Goal: Task Accomplishment & Management: Manage account settings

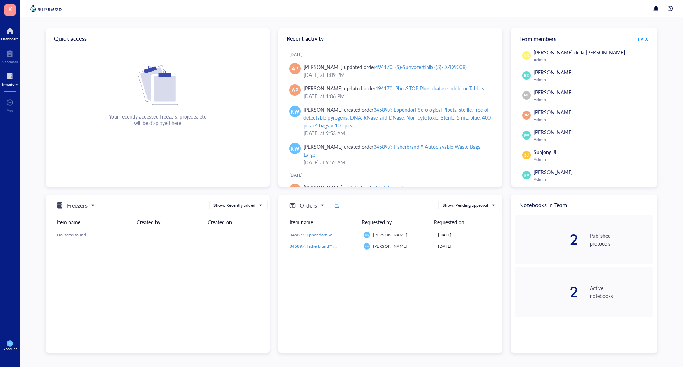
click at [13, 70] on div "Inventory" at bounding box center [10, 79] width 20 height 20
click at [12, 75] on div at bounding box center [10, 76] width 16 height 11
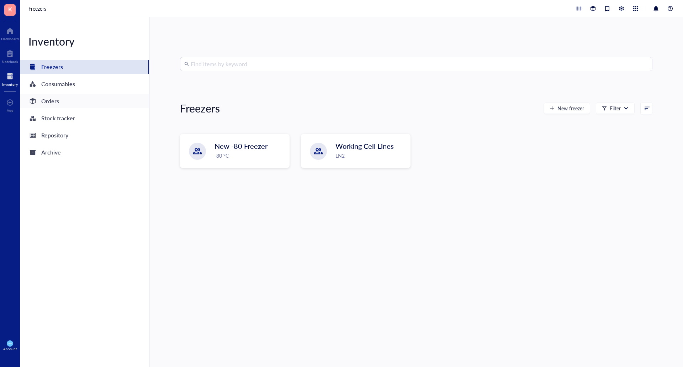
click at [50, 103] on div "Orders" at bounding box center [50, 101] width 18 height 10
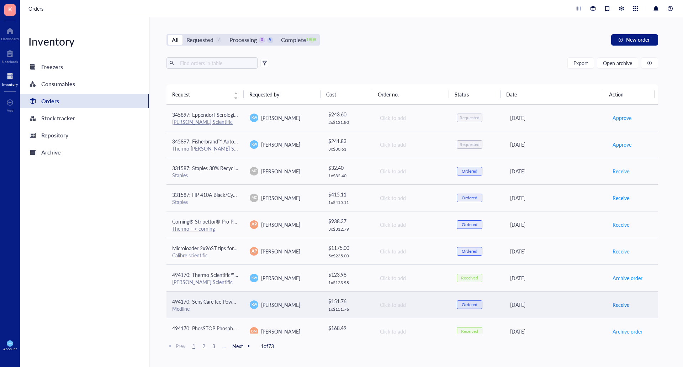
click at [615, 303] on span "Receive" at bounding box center [620, 304] width 17 height 8
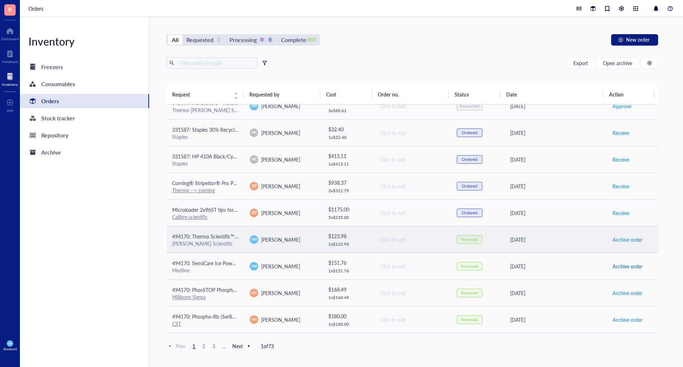
scroll to position [36, 0]
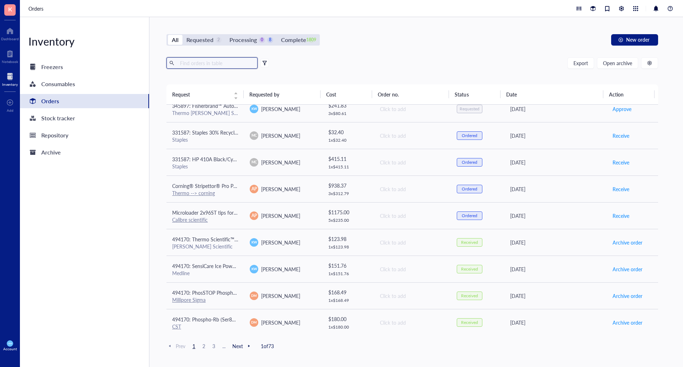
click at [215, 65] on input "text" at bounding box center [215, 63] width 77 height 11
type input "sybr green"
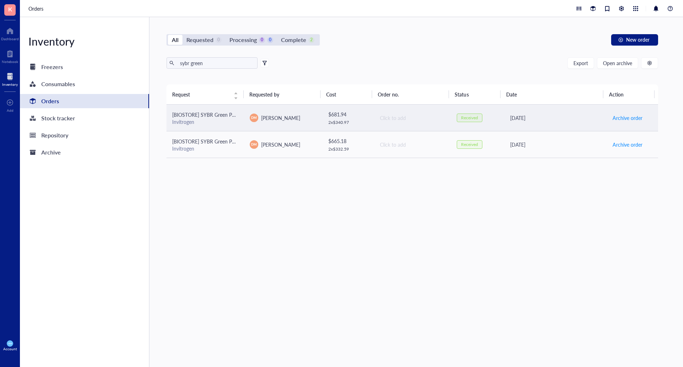
click at [269, 119] on span "[PERSON_NAME]" at bounding box center [280, 117] width 39 height 7
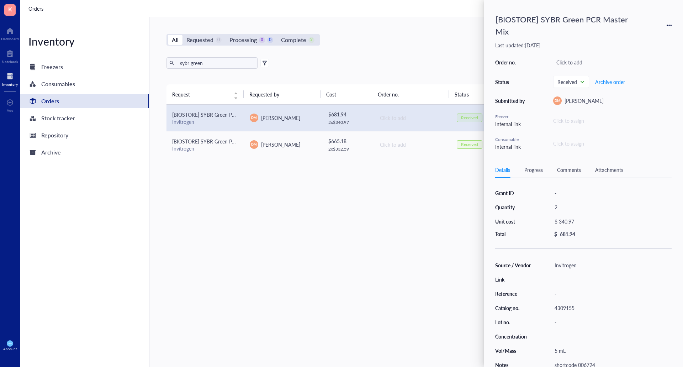
click at [407, 38] on div "All Requested 0 Processing 0 0 Complete 2 New order" at bounding box center [411, 39] width 491 height 11
